Goal: Use online tool/utility: Utilize a website feature to perform a specific function

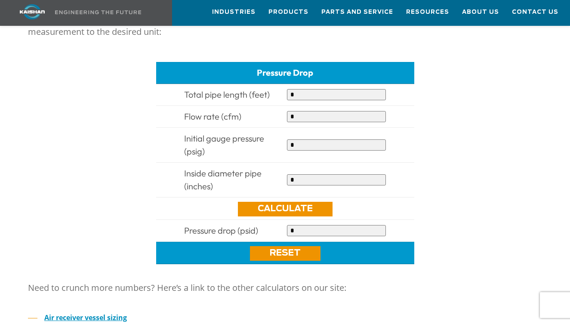
scroll to position [380, 0]
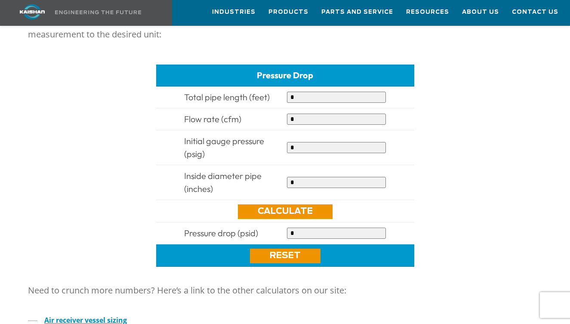
drag, startPoint x: 301, startPoint y: 83, endPoint x: 228, endPoint y: 83, distance: 73.2
click at [228, 86] on tr "Total pipe length (feet) *" at bounding box center [285, 97] width 258 height 22
click at [329, 114] on input "*" at bounding box center [336, 119] width 99 height 11
drag, startPoint x: 305, startPoint y: 170, endPoint x: 233, endPoint y: 167, distance: 72.3
click at [233, 167] on tr "Inside diameter pipe (inches) *" at bounding box center [285, 182] width 258 height 35
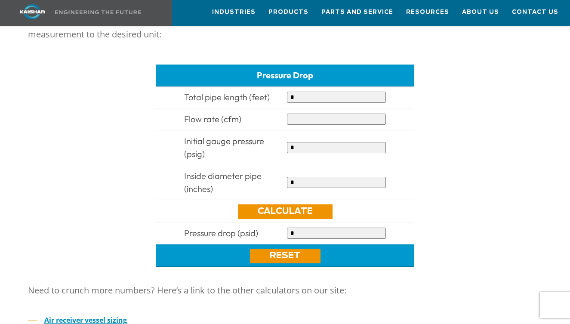
click at [296, 92] on input "*" at bounding box center [336, 97] width 99 height 11
drag, startPoint x: 296, startPoint y: 84, endPoint x: 246, endPoint y: 80, distance: 50.9
click at [246, 86] on tr "Total pipe length (feet) *" at bounding box center [285, 97] width 258 height 22
type input "******"
click at [298, 114] on input "text" at bounding box center [336, 119] width 99 height 11
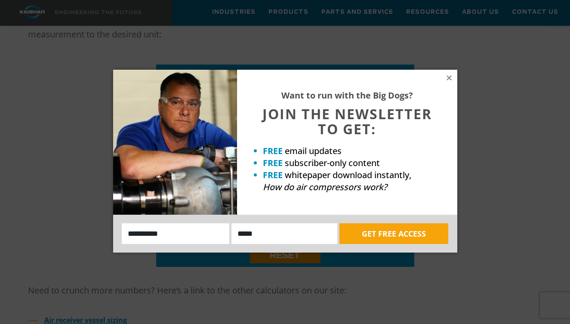
click at [447, 82] on div "Want to run with the Big Dogs? JOIN THE NEWSLETTER TO GET: FREE email updates F…" at bounding box center [347, 142] width 220 height 145
click at [451, 78] on icon at bounding box center [449, 78] width 8 height 8
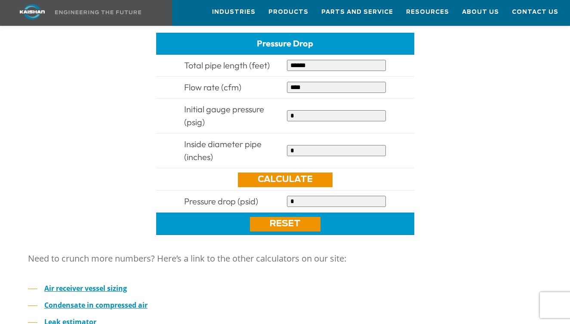
scroll to position [412, 0]
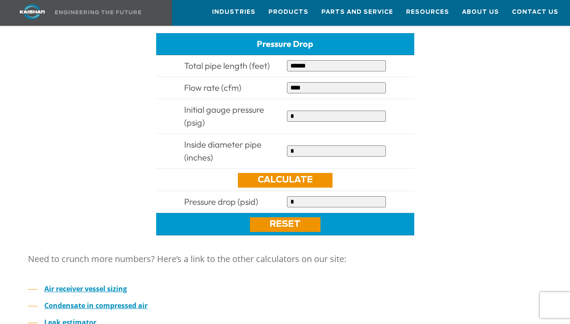
type input "****"
drag, startPoint x: 271, startPoint y: 96, endPoint x: 185, endPoint y: 101, distance: 85.8
click at [185, 101] on td "Initial gauge pressure (psig)" at bounding box center [231, 116] width 103 height 35
copy span "Initial gauge pressure"
